Goal: Task Accomplishment & Management: Manage account settings

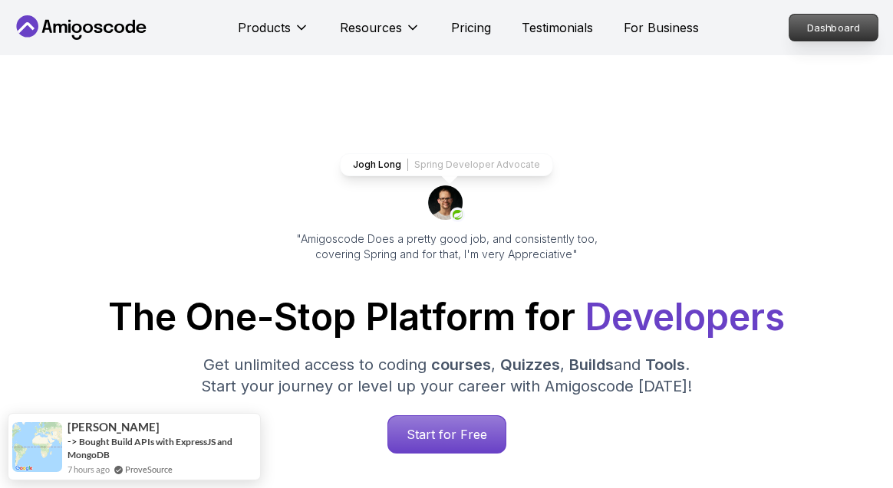
click at [827, 28] on p "Dashboard" at bounding box center [833, 28] width 88 height 26
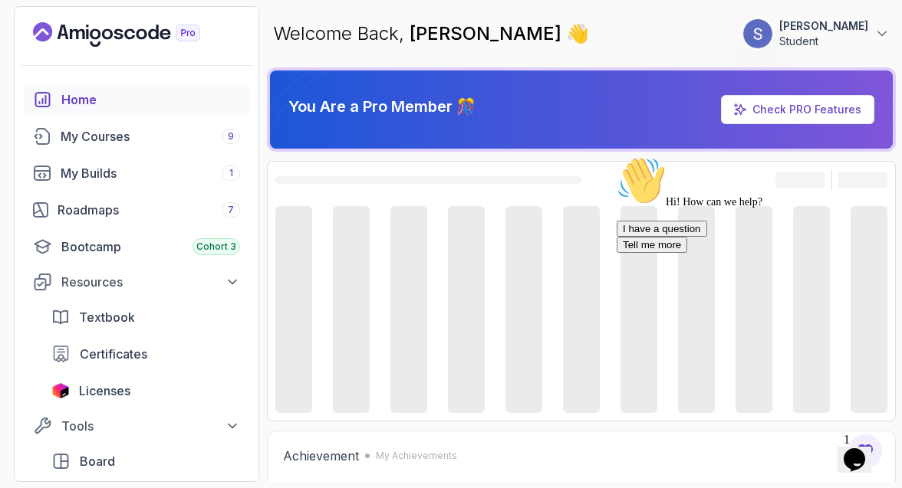
click at [827, 28] on p "[PERSON_NAME]" at bounding box center [823, 25] width 89 height 15
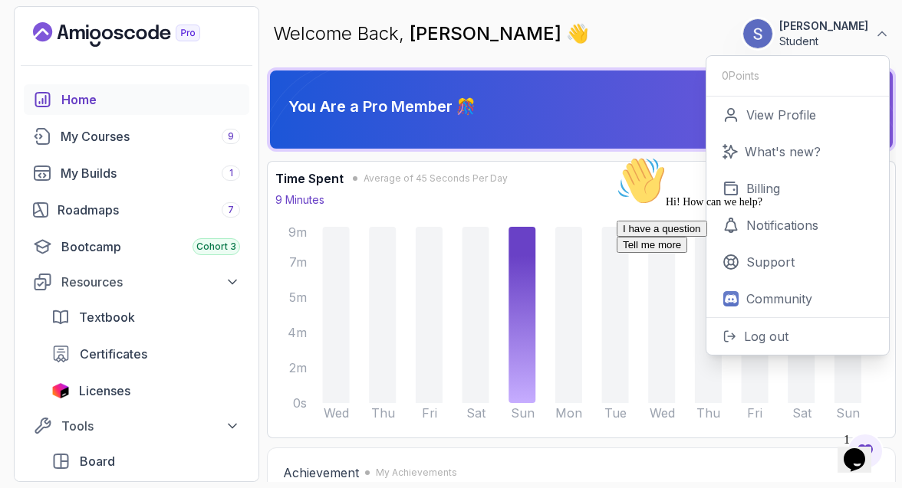
click at [797, 192] on div "Hi! How can we help? I have a question Tell me more" at bounding box center [754, 204] width 276 height 97
click at [768, 188] on div "Hi! How can we help? I have a question Tell me more" at bounding box center [754, 204] width 276 height 97
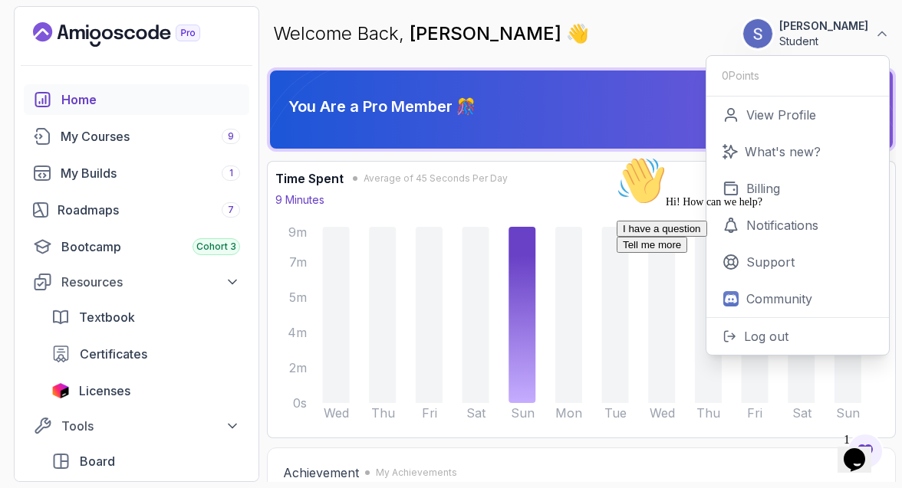
click at [643, 36] on div "Welcome Back, [PERSON_NAME] 👋 270 Points [PERSON_NAME] Student 0 Points View Pr…" at bounding box center [581, 33] width 629 height 55
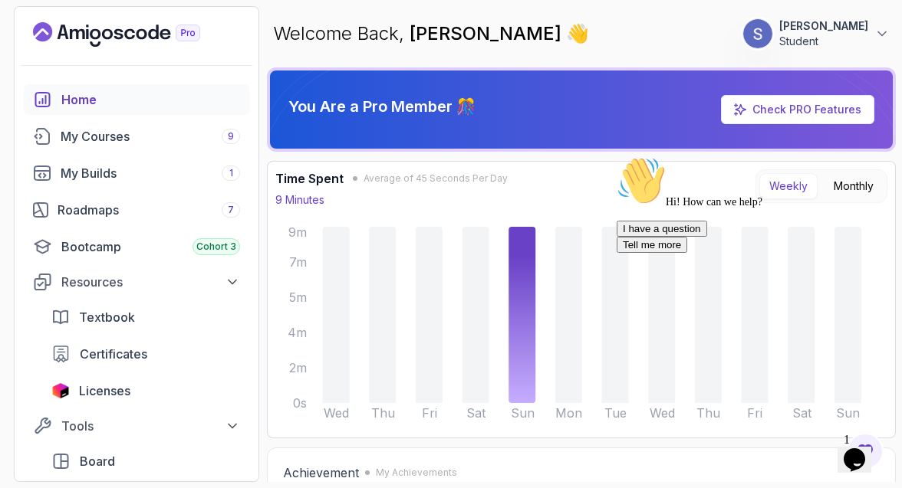
click at [871, 28] on button "[PERSON_NAME] Student" at bounding box center [815, 33] width 147 height 31
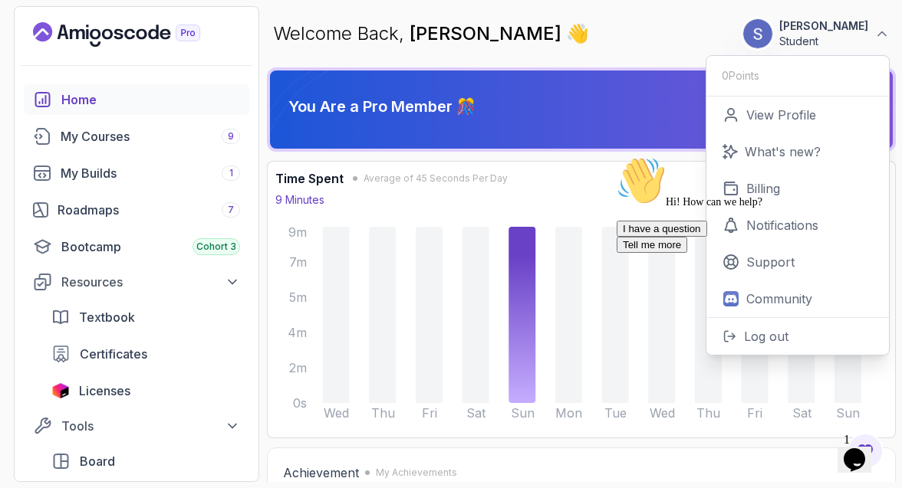
click at [751, 189] on div "Hi! How can we help? I have a question Tell me more" at bounding box center [754, 204] width 276 height 97
click at [756, 117] on p "View Profile" at bounding box center [781, 115] width 70 height 18
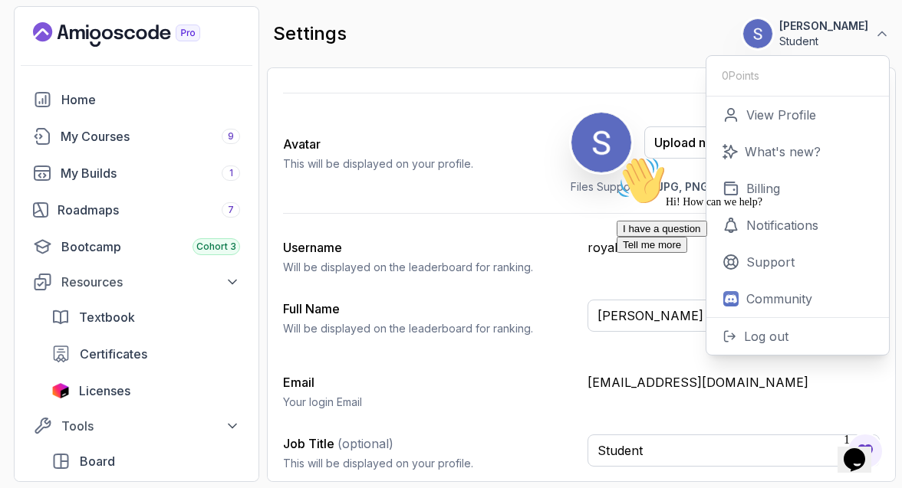
click at [769, 176] on div "Hi! How can we help? I have a question Tell me more" at bounding box center [754, 204] width 276 height 97
click at [180, 31] on icon "Landing page" at bounding box center [188, 33] width 24 height 16
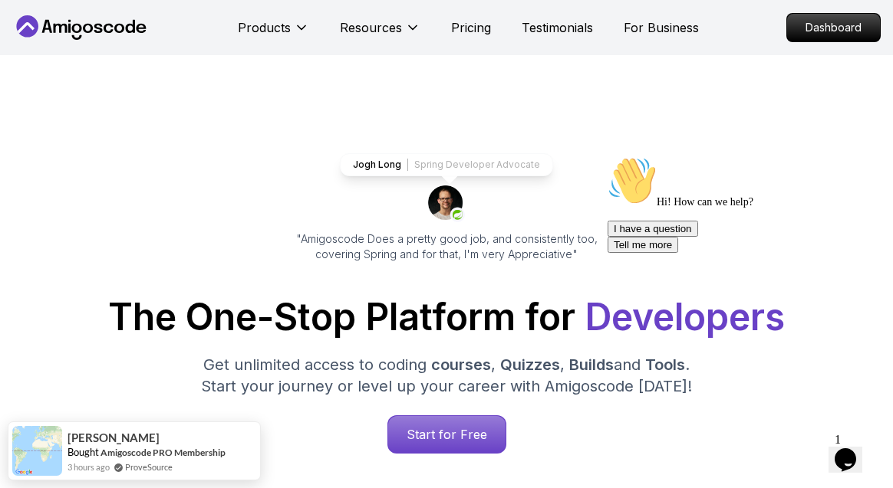
click at [857, 458] on icon "Opens Chat This icon Opens the chat window." at bounding box center [845, 460] width 25 height 25
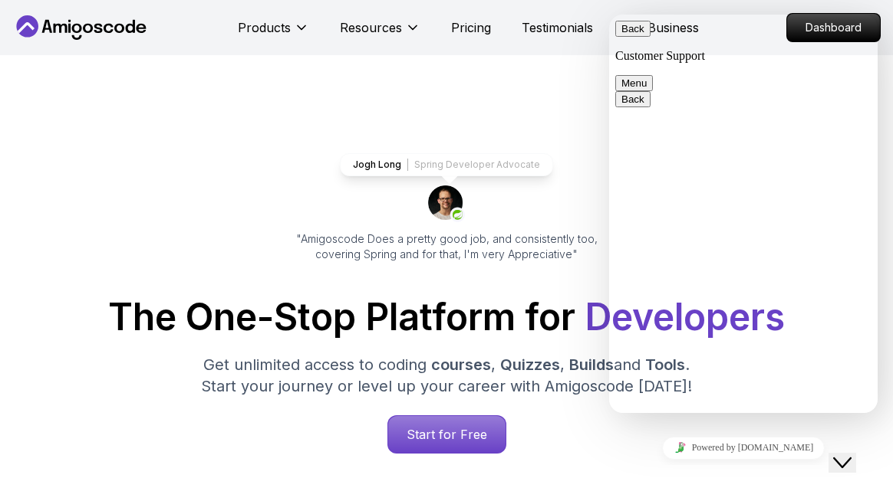
type textarea "I want to cancel my membership"
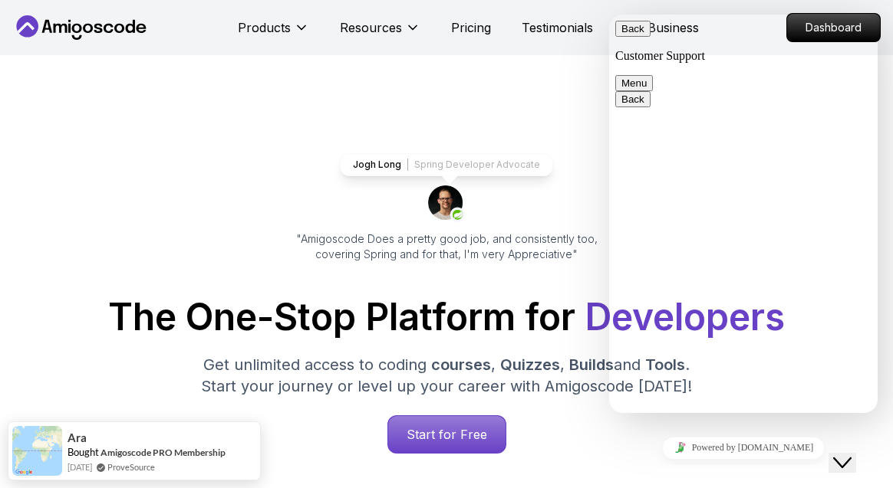
click at [851, 454] on icon "Close Chat This icon closes the chat window." at bounding box center [842, 463] width 18 height 18
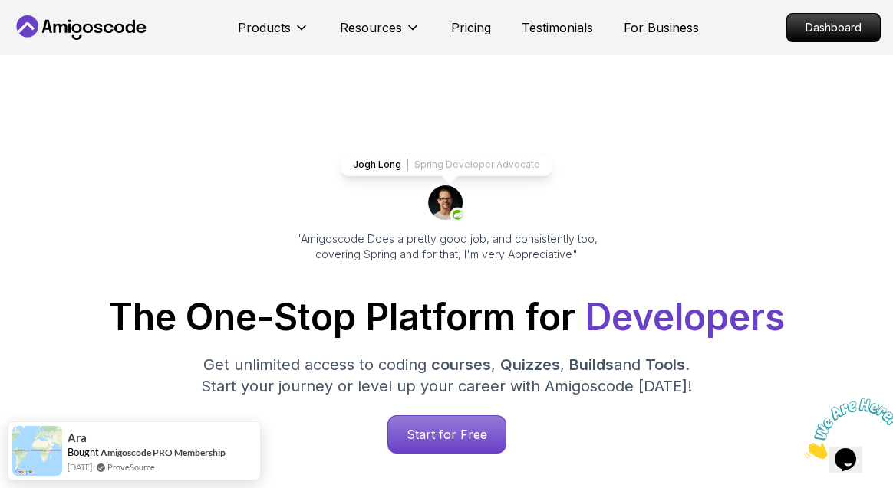
click at [858, 450] on img at bounding box center [851, 429] width 95 height 61
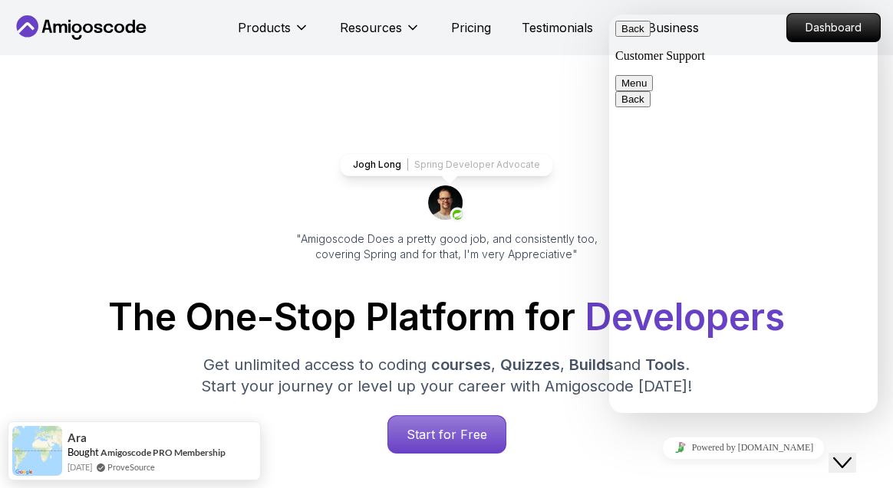
click at [644, 35] on span "primary" at bounding box center [644, 29] width 0 height 12
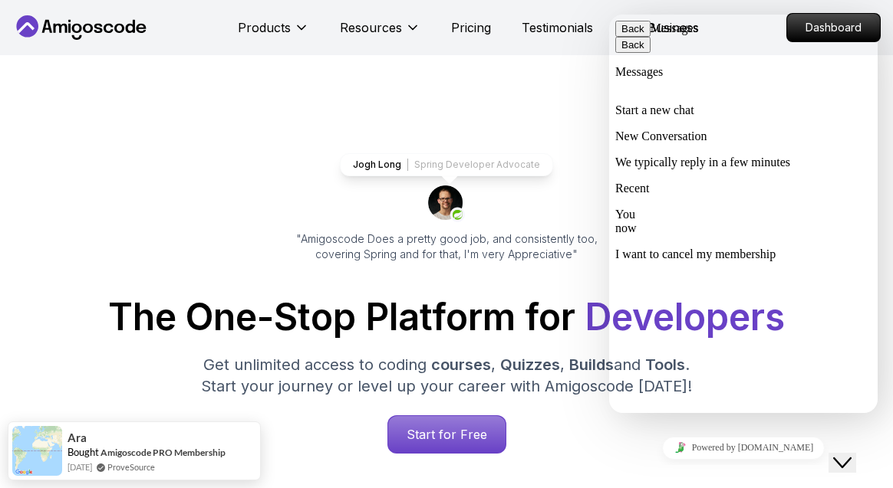
drag, startPoint x: 628, startPoint y: 28, endPoint x: 627, endPoint y: 48, distance: 20.7
click at [628, 28] on button "Back" at bounding box center [632, 29] width 35 height 16
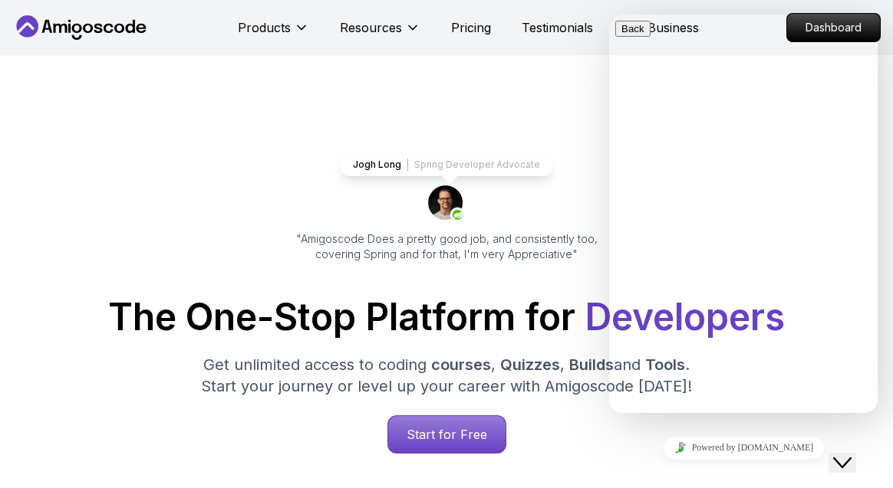
click at [871, 433] on div "Close Chat This icon closes the chat window." at bounding box center [852, 433] width 37 height 0
click at [856, 460] on button "Close Chat This icon closes the chat window." at bounding box center [842, 463] width 28 height 20
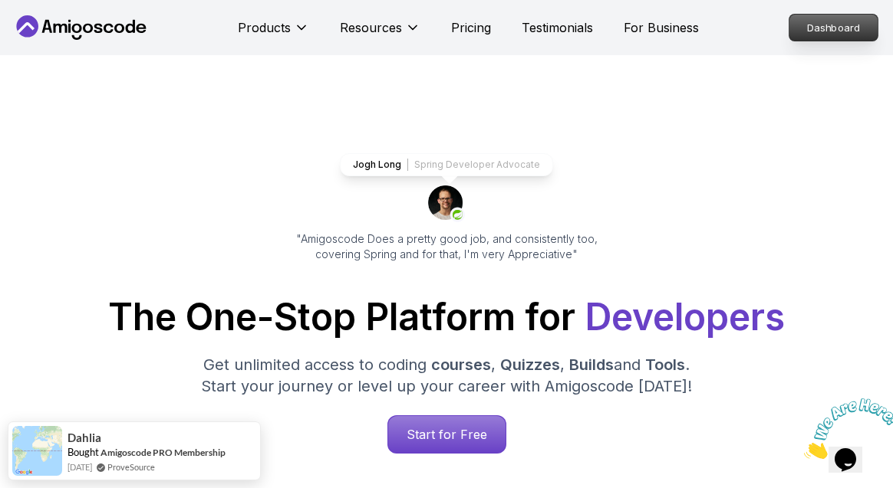
click at [837, 20] on p "Dashboard" at bounding box center [833, 28] width 88 height 26
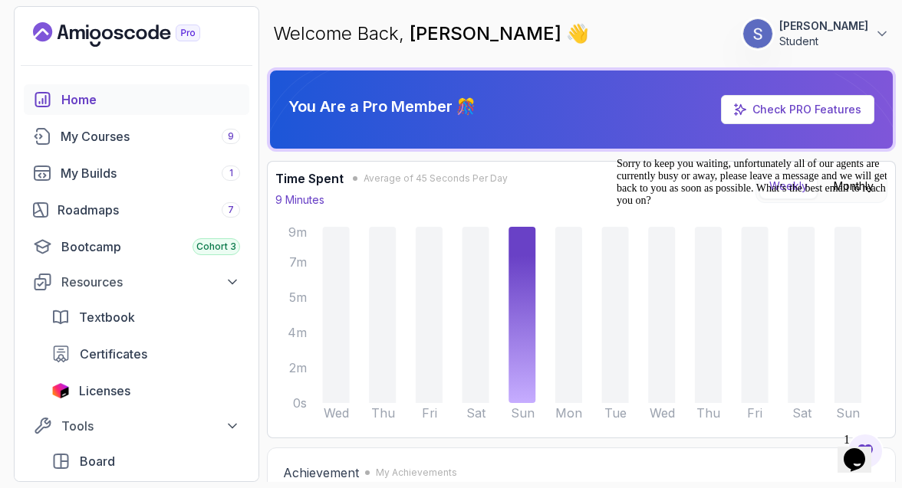
click at [869, 22] on button "[PERSON_NAME] Student" at bounding box center [815, 33] width 147 height 31
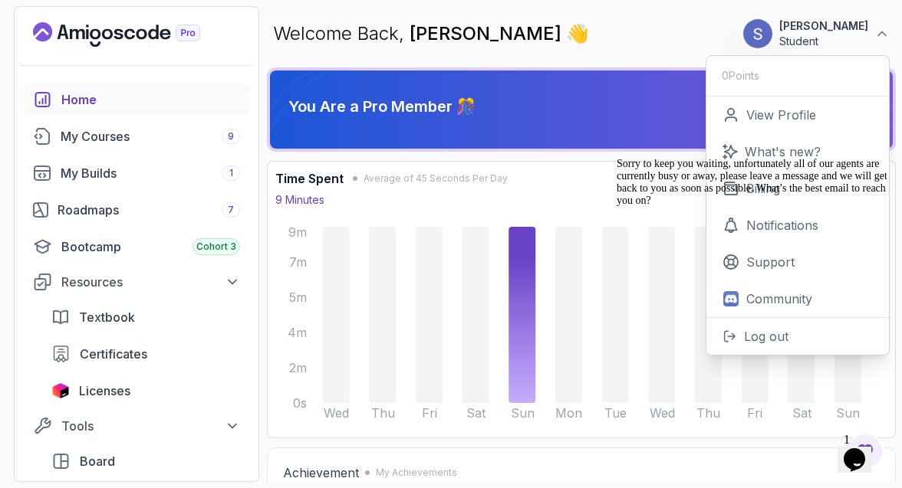
click at [616, 158] on icon "Chat attention grabber" at bounding box center [616, 158] width 0 height 0
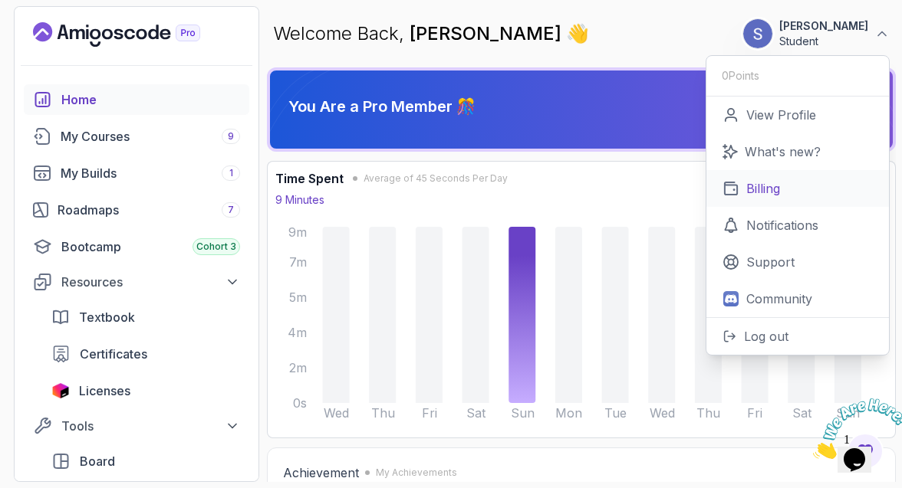
click at [796, 181] on link "Billing" at bounding box center [797, 188] width 182 height 37
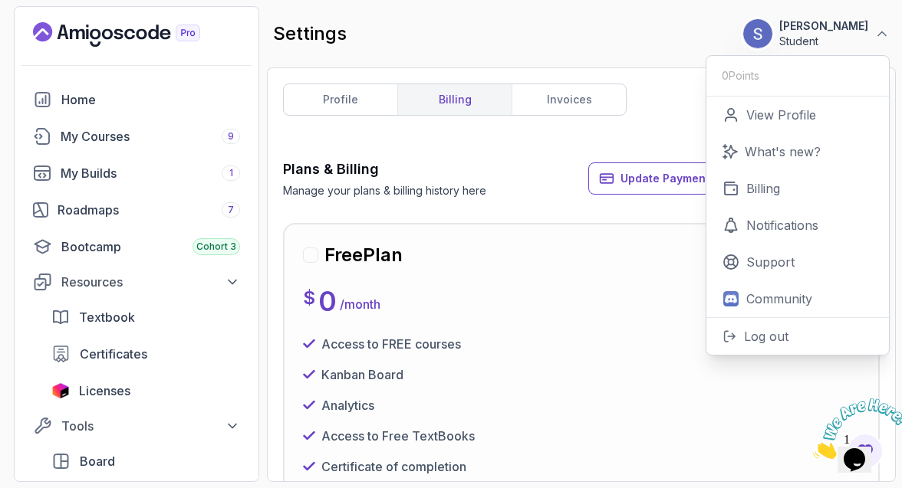
click at [308, 255] on div at bounding box center [310, 255] width 15 height 15
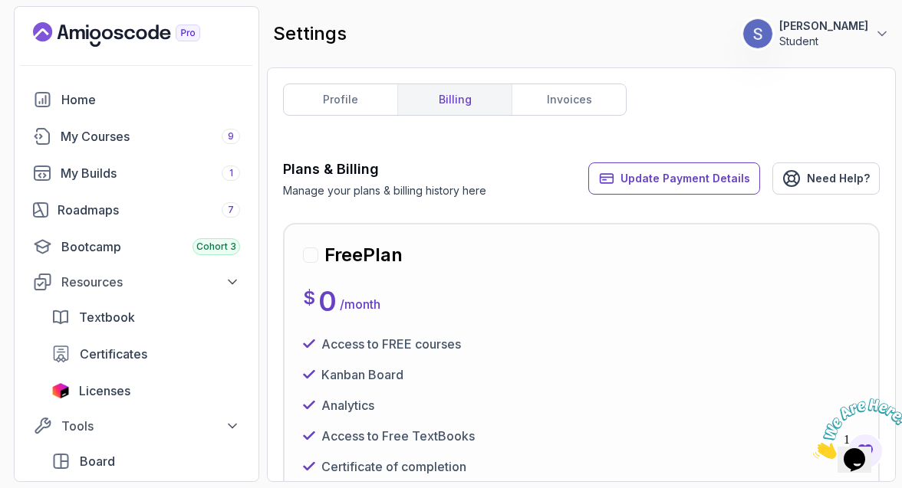
click at [311, 253] on div at bounding box center [310, 255] width 15 height 15
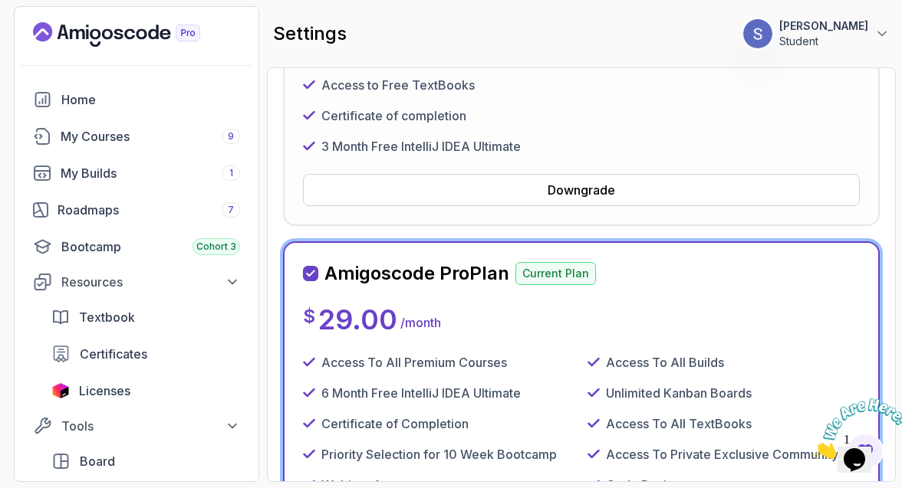
scroll to position [379, 0]
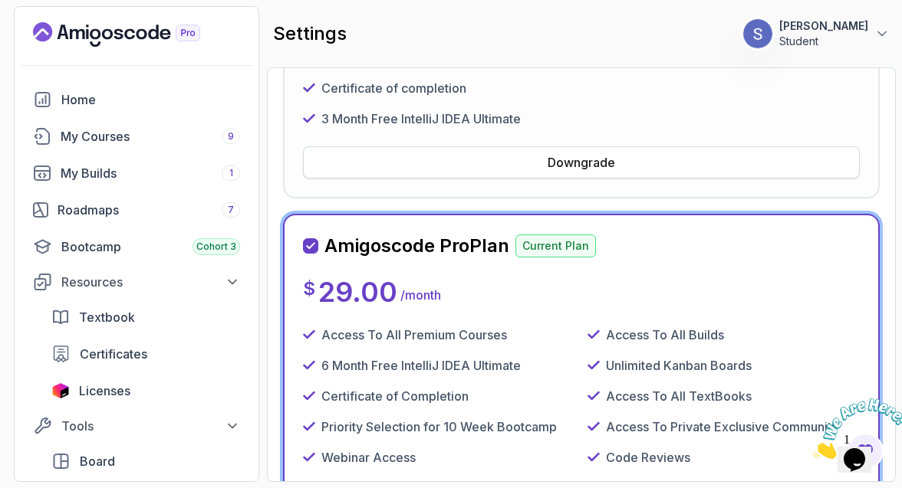
click at [531, 166] on button "Downgrade" at bounding box center [581, 162] width 557 height 32
